Goal: Information Seeking & Learning: Learn about a topic

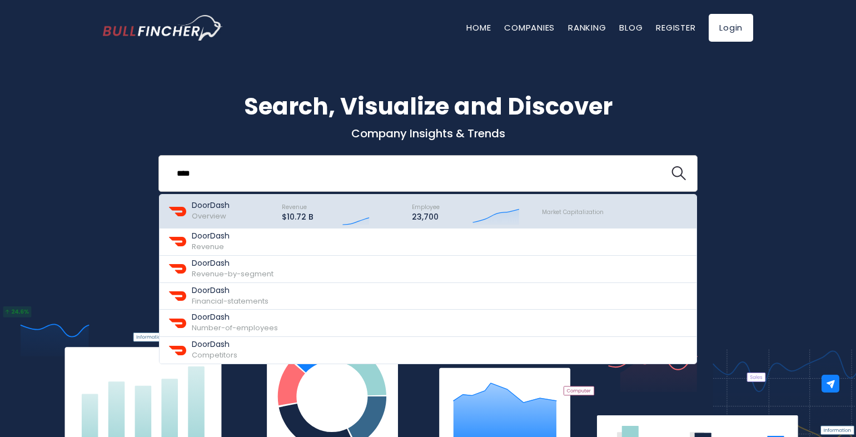
type input "****"
click at [211, 211] on span "Overview" at bounding box center [209, 216] width 34 height 11
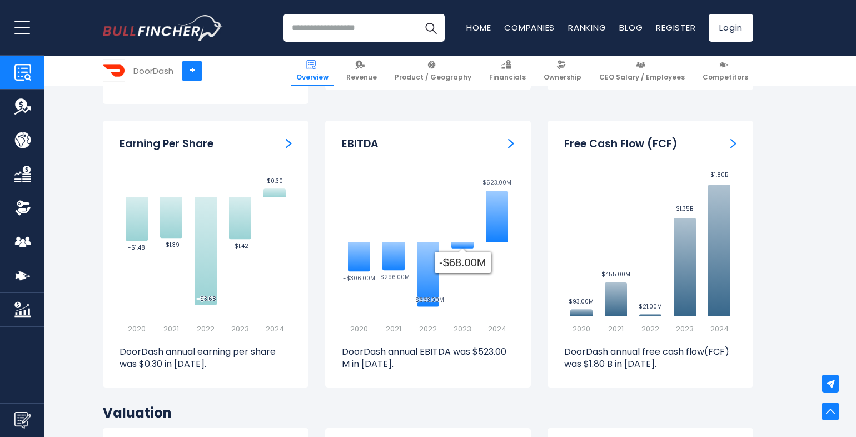
scroll to position [2867, 0]
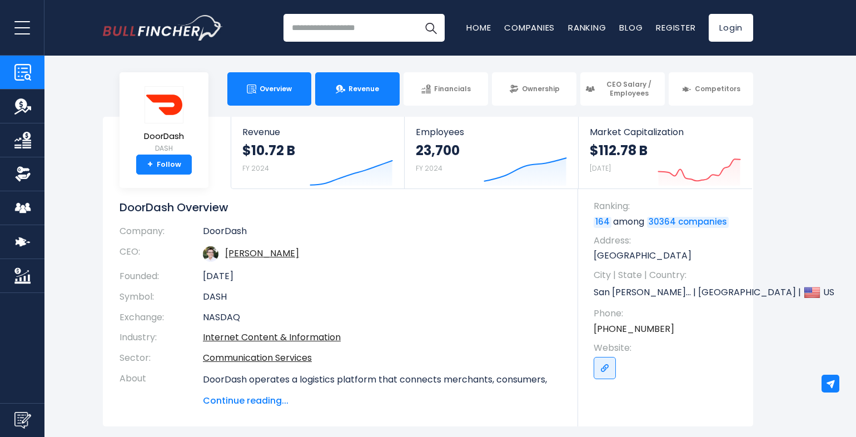
click at [355, 95] on link "Revenue" at bounding box center [357, 88] width 84 height 33
